Goal: Task Accomplishment & Management: Complete application form

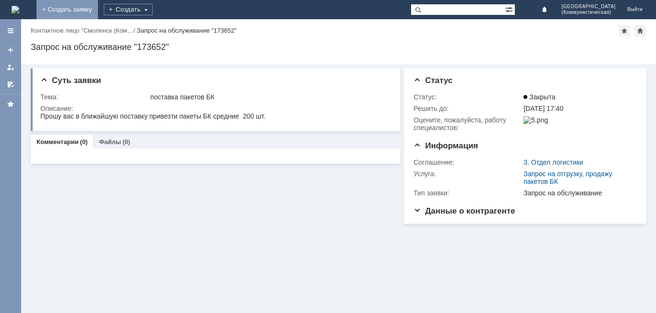
click at [98, 12] on link "+ Создать заявку" at bounding box center [68, 9] width 62 height 19
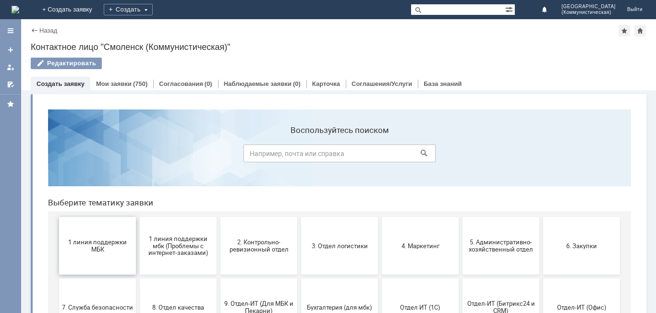
click at [86, 248] on span "1 линия поддержки МБК" at bounding box center [97, 246] width 71 height 14
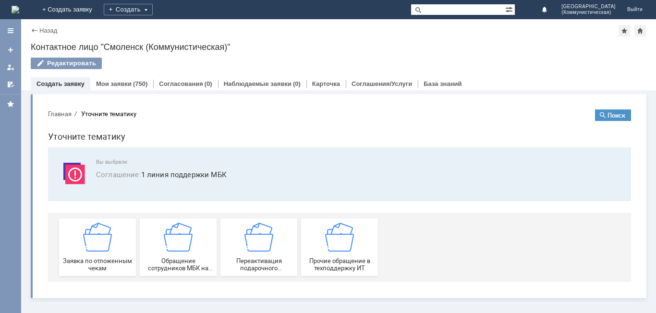
click at [86, 248] on img at bounding box center [97, 237] width 29 height 29
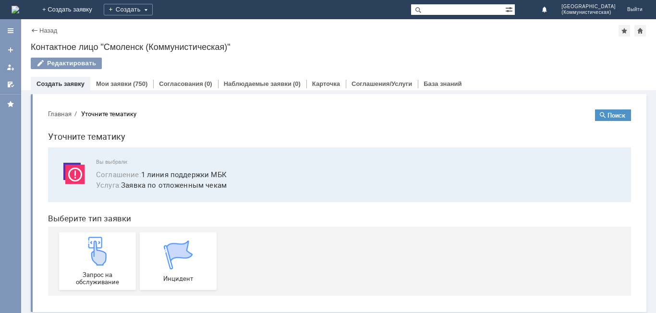
click at [86, 248] on img at bounding box center [97, 251] width 29 height 29
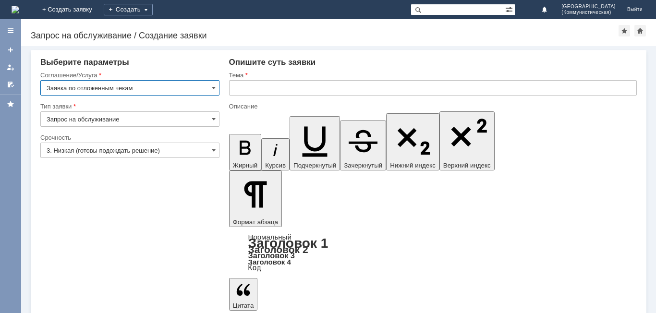
click at [239, 86] on input "text" at bounding box center [433, 87] width 408 height 15
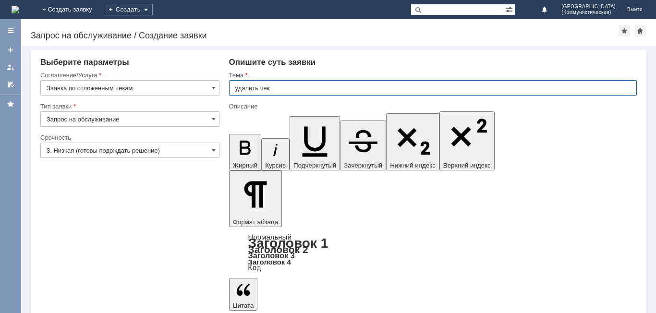
type input "удалить чек"
